Goal: Information Seeking & Learning: Learn about a topic

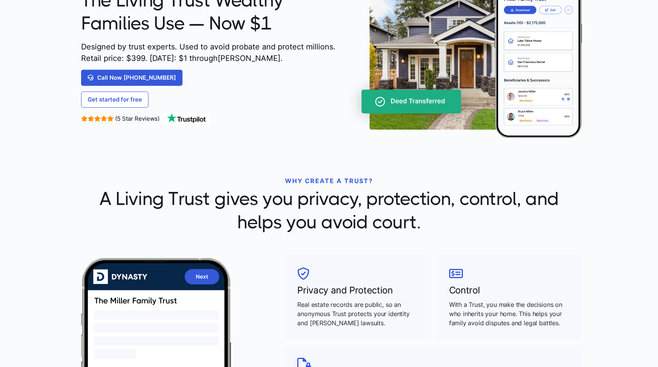
scroll to position [108, 0]
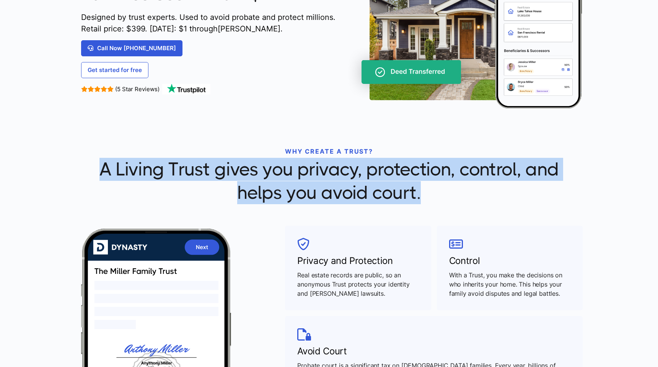
drag, startPoint x: 102, startPoint y: 169, endPoint x: 419, endPoint y: 196, distance: 318.3
click at [419, 196] on span "A Living Trust gives you privacy, protection, control, and helps you avoid cour…" at bounding box center [329, 181] width 496 height 46
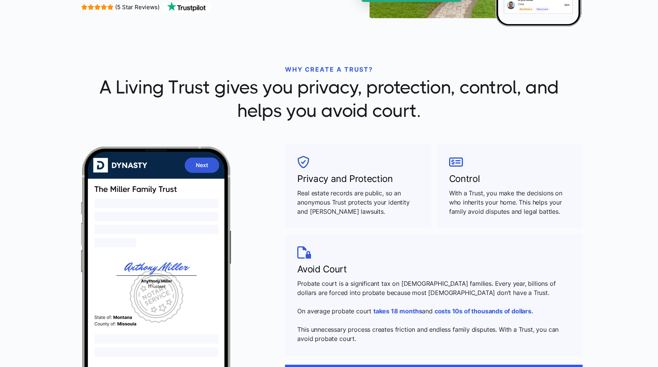
scroll to position [117, 0]
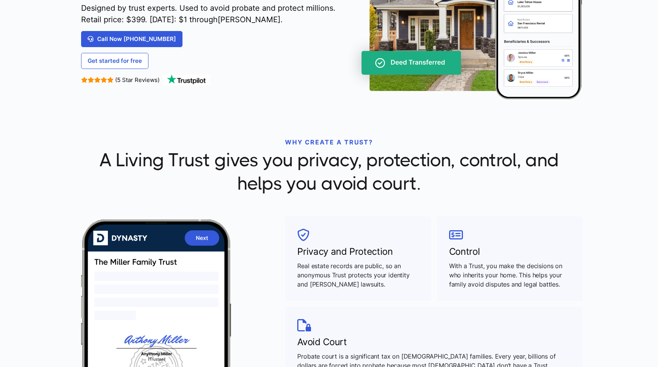
click at [332, 190] on span "A Living Trust gives you privacy, protection, control, and helps you avoid cour…" at bounding box center [329, 171] width 496 height 46
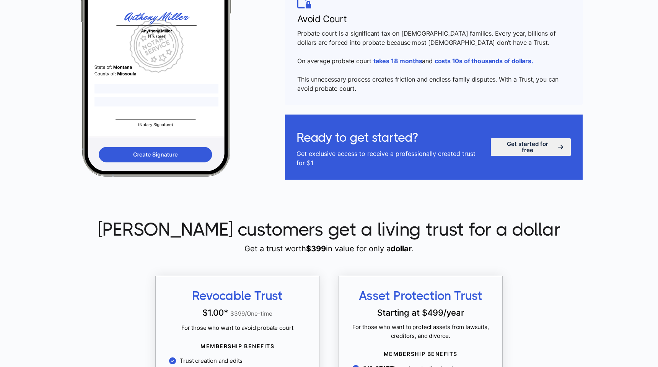
scroll to position [531, 0]
